Goal: Transaction & Acquisition: Purchase product/service

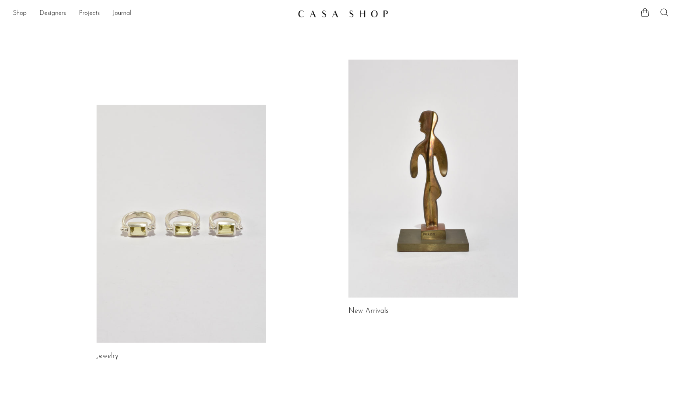
click at [206, 162] on link at bounding box center [182, 224] width 170 height 238
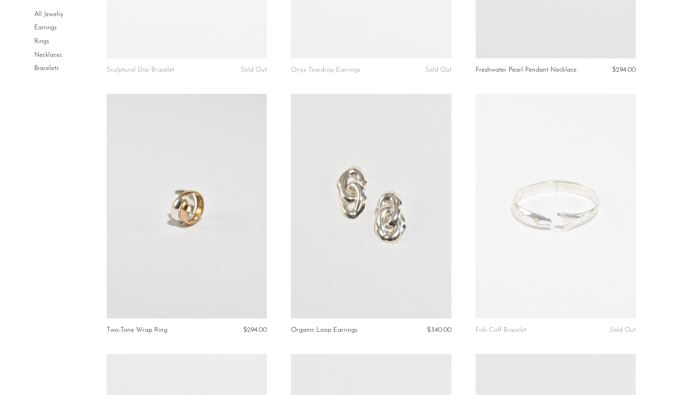
scroll to position [238, 0]
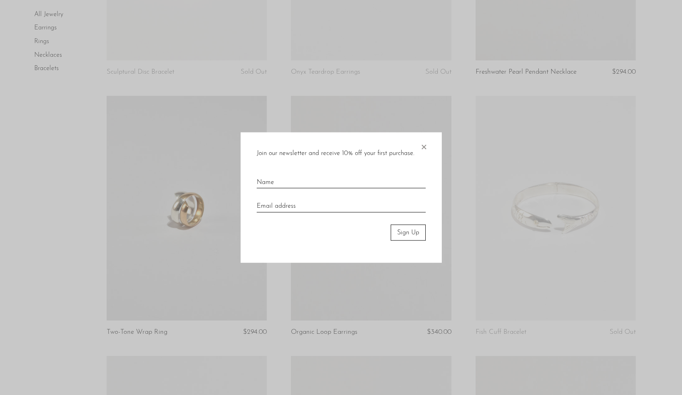
click at [425, 145] on span "×" at bounding box center [424, 145] width 8 height 26
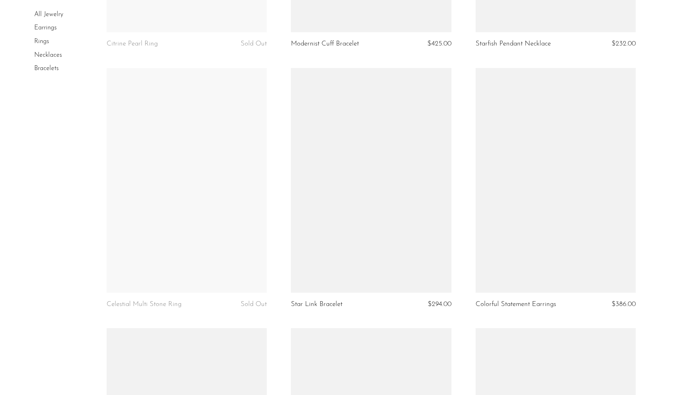
scroll to position [1960, 0]
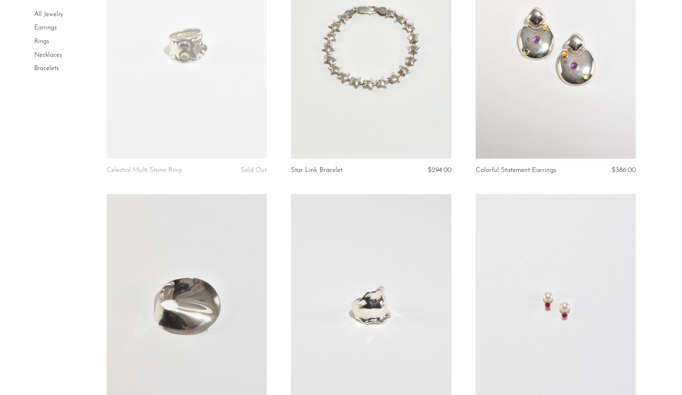
click at [43, 30] on link "Earrings" at bounding box center [45, 28] width 23 height 6
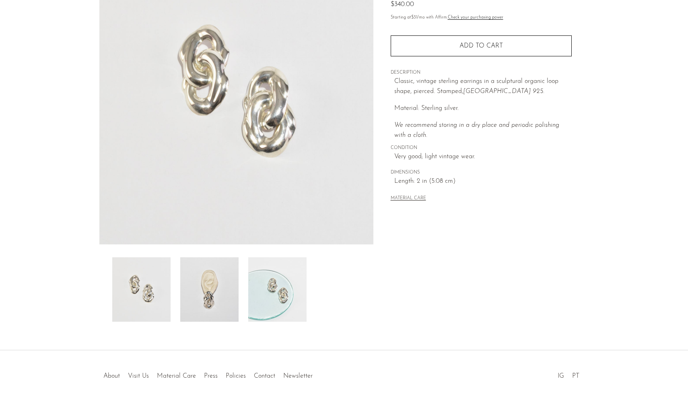
scroll to position [87, 0]
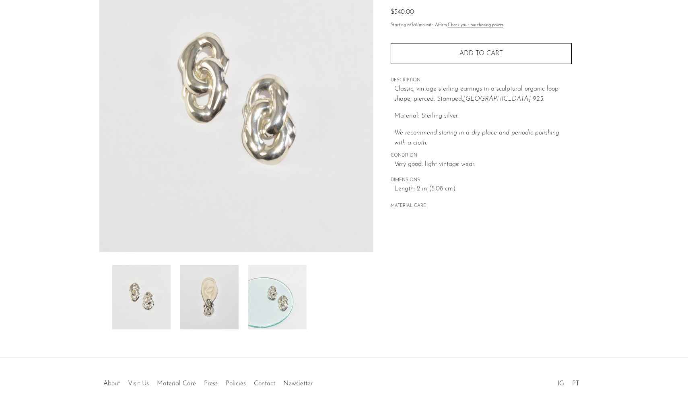
click at [198, 309] on img at bounding box center [209, 297] width 58 height 64
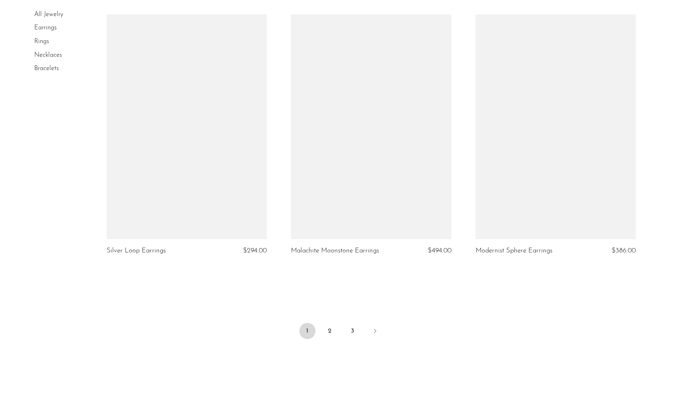
scroll to position [2918, 0]
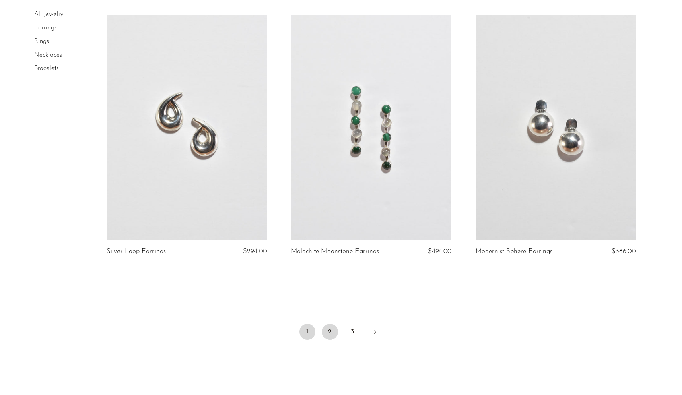
click at [331, 332] on link "2" at bounding box center [330, 331] width 16 height 16
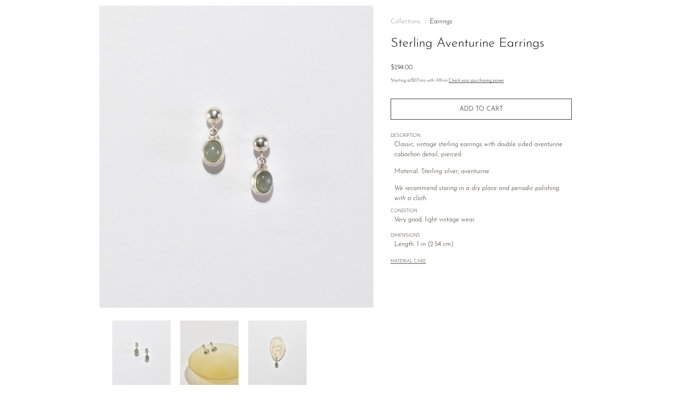
scroll to position [88, 0]
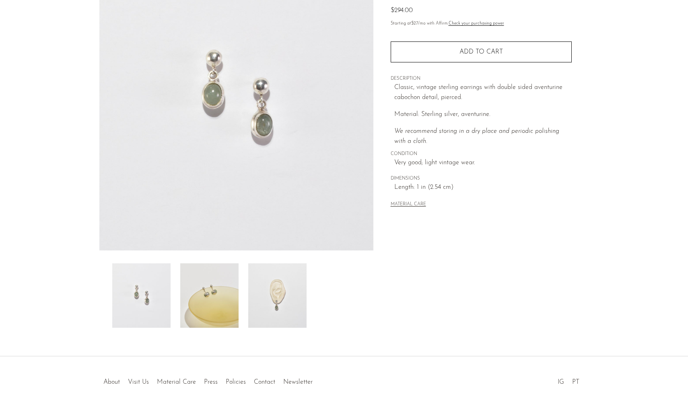
click at [223, 310] on img at bounding box center [209, 295] width 58 height 64
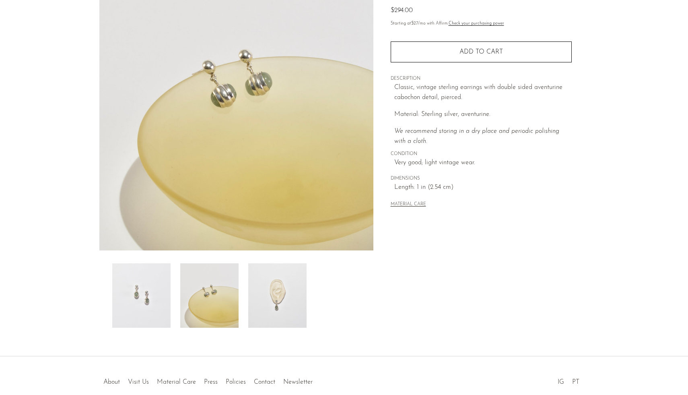
click at [292, 307] on img at bounding box center [277, 295] width 58 height 64
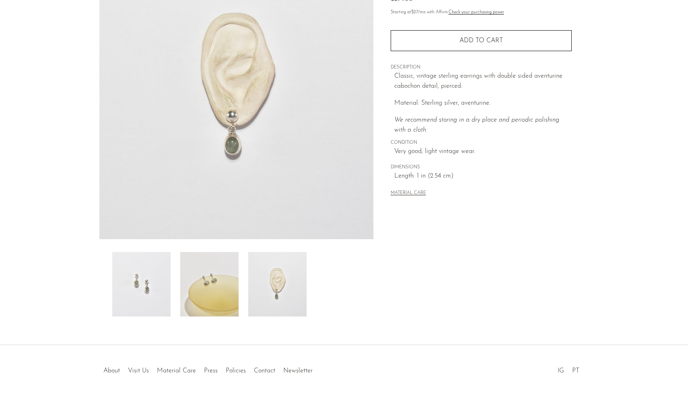
scroll to position [129, 0]
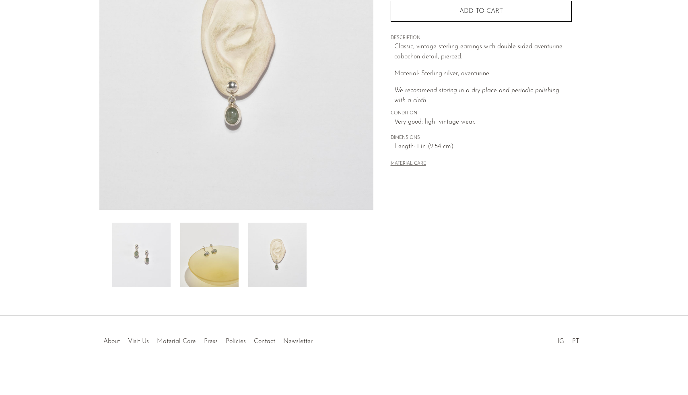
click at [198, 255] on img at bounding box center [209, 254] width 58 height 64
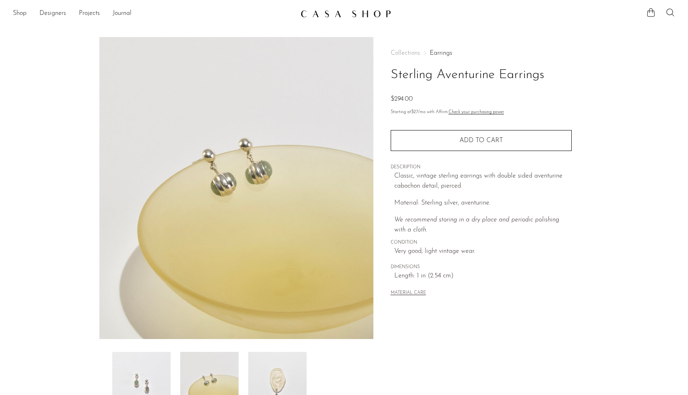
scroll to position [12, 0]
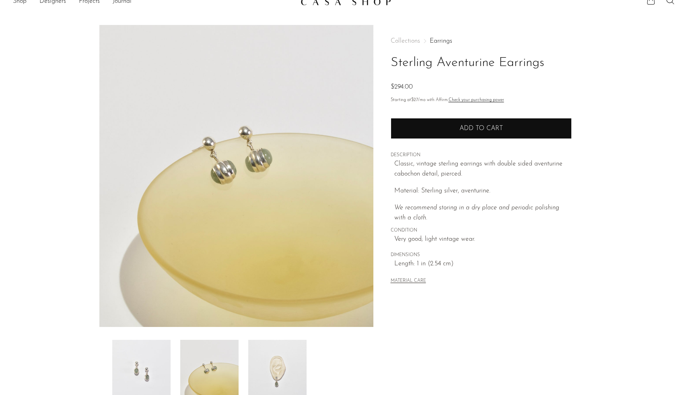
click at [481, 128] on span "Add to cart" at bounding box center [480, 129] width 43 height 8
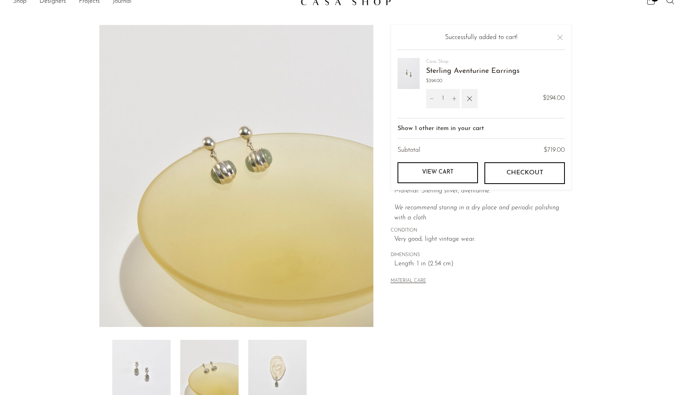
click at [602, 190] on section "Sterling Aventurine Earrings $294.00" at bounding box center [344, 214] width 688 height 379
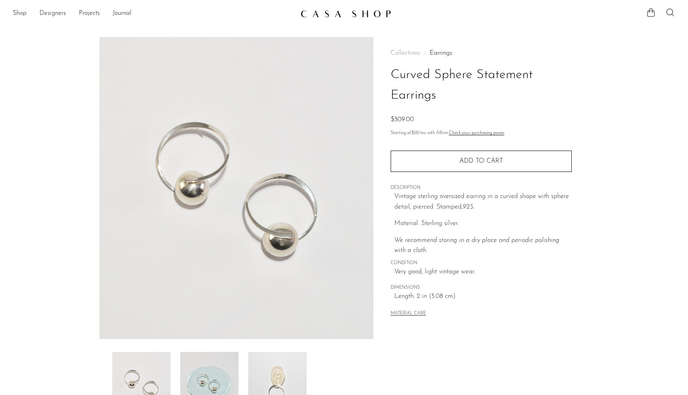
scroll to position [97, 0]
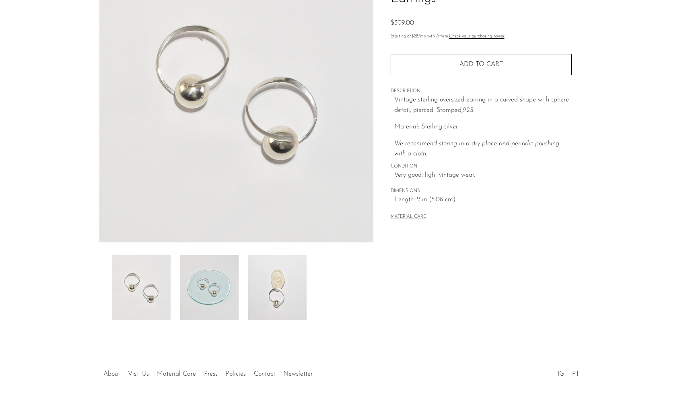
click at [255, 297] on img at bounding box center [277, 287] width 58 height 64
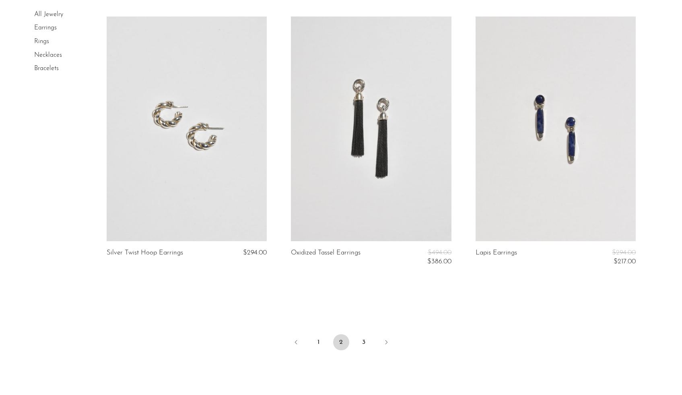
scroll to position [3008, 0]
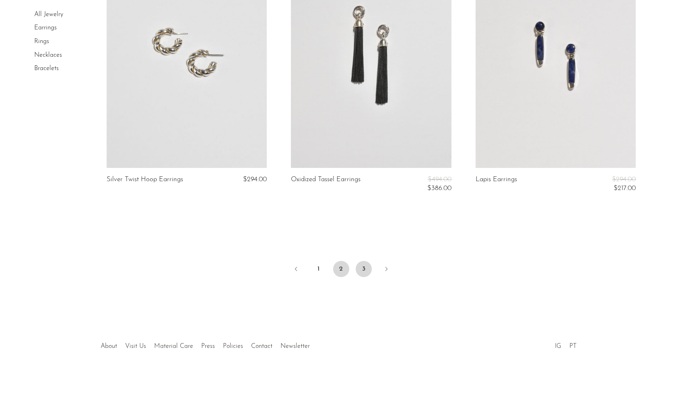
click at [358, 267] on link "3" at bounding box center [364, 269] width 16 height 16
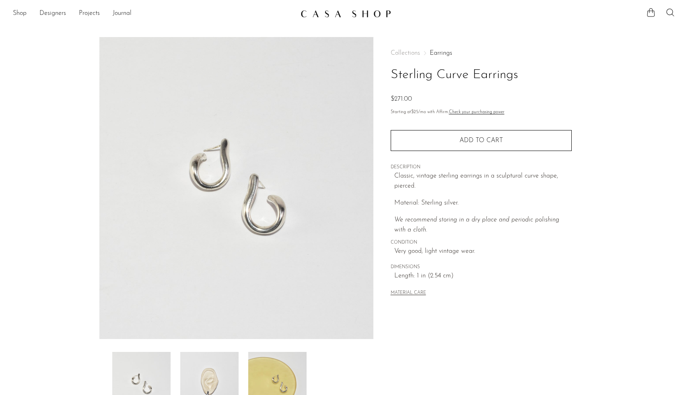
scroll to position [90, 0]
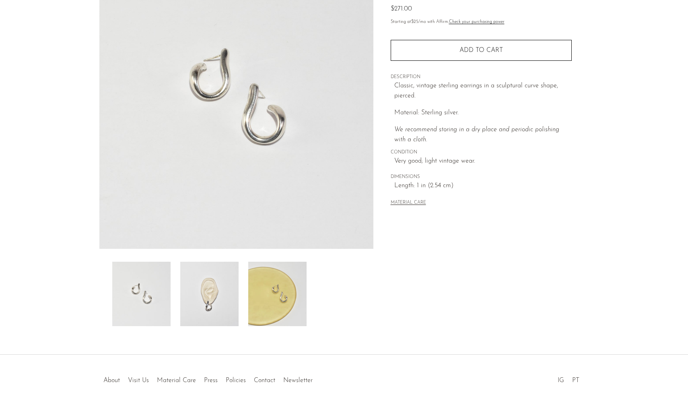
click at [220, 297] on img at bounding box center [209, 293] width 58 height 64
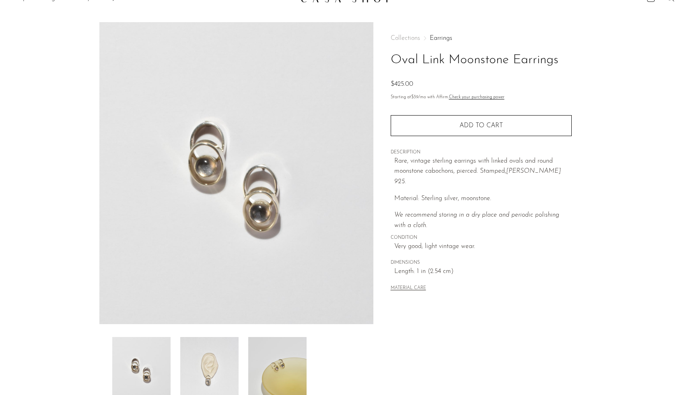
scroll to position [43, 0]
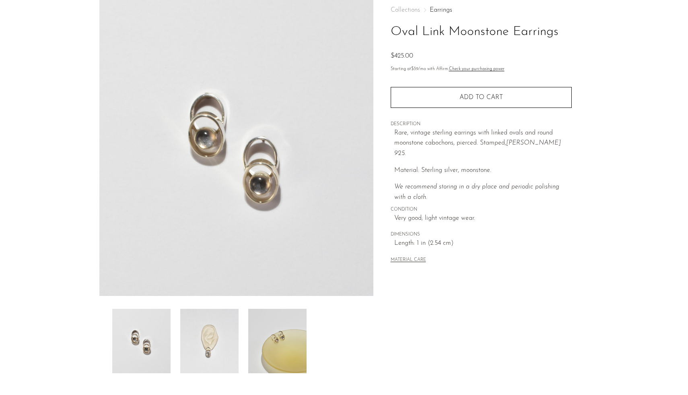
click at [211, 344] on img at bounding box center [209, 341] width 58 height 64
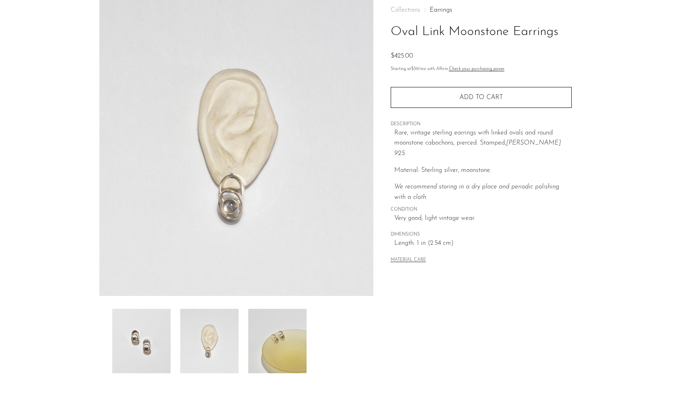
click at [265, 339] on img at bounding box center [277, 341] width 58 height 64
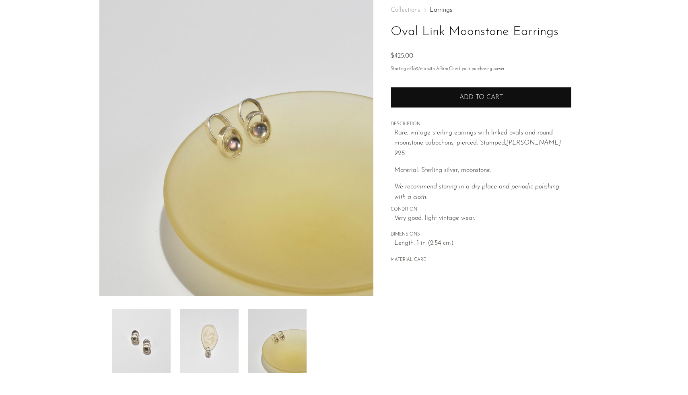
click at [484, 96] on span "Add to cart" at bounding box center [480, 98] width 43 height 8
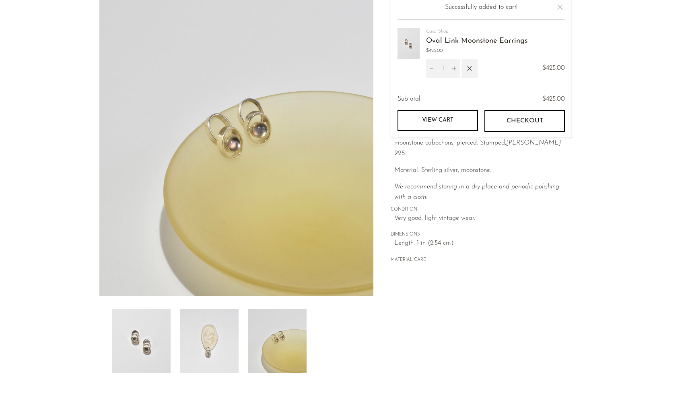
click at [631, 123] on section "Oval Link Moonstone Earrings $425.00" at bounding box center [344, 183] width 688 height 379
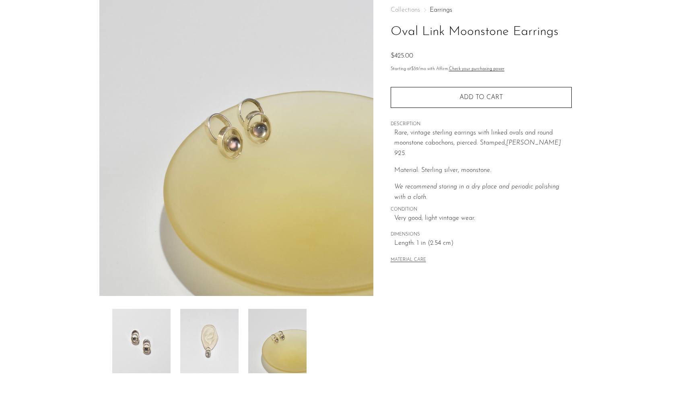
scroll to position [0, 0]
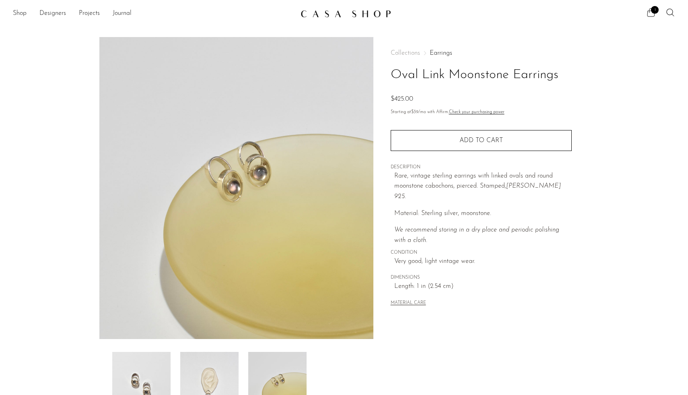
click at [649, 8] on icon at bounding box center [651, 13] width 10 height 10
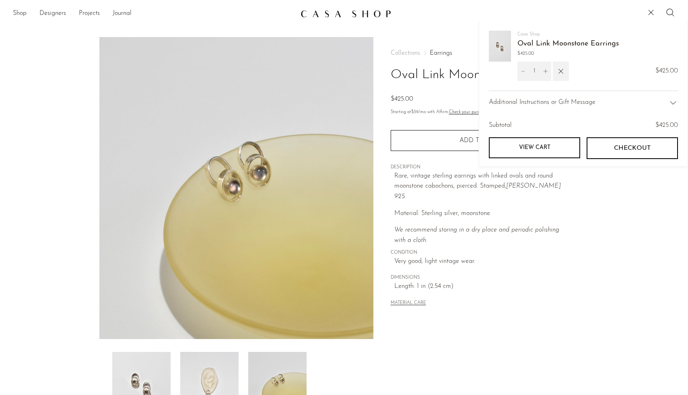
click at [626, 154] on button "Checkout" at bounding box center [631, 148] width 91 height 22
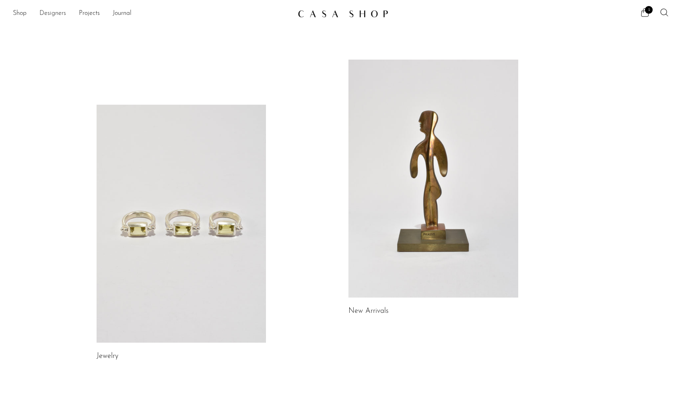
click at [56, 17] on link "Designers" at bounding box center [52, 13] width 27 height 10
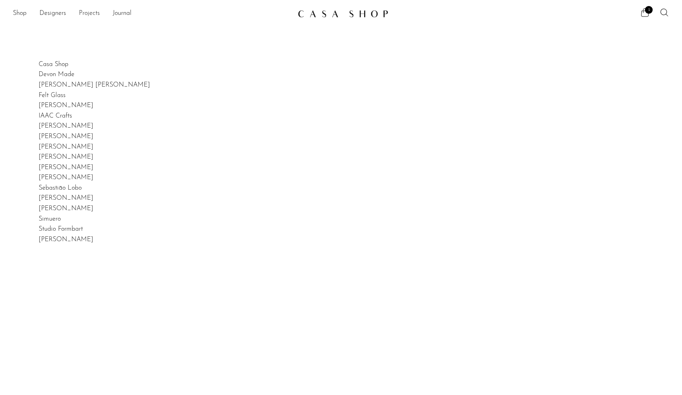
click at [89, 14] on link "Projects" at bounding box center [89, 13] width 21 height 10
click at [120, 12] on link "Journal" at bounding box center [122, 13] width 19 height 10
